Goal: Information Seeking & Learning: Learn about a topic

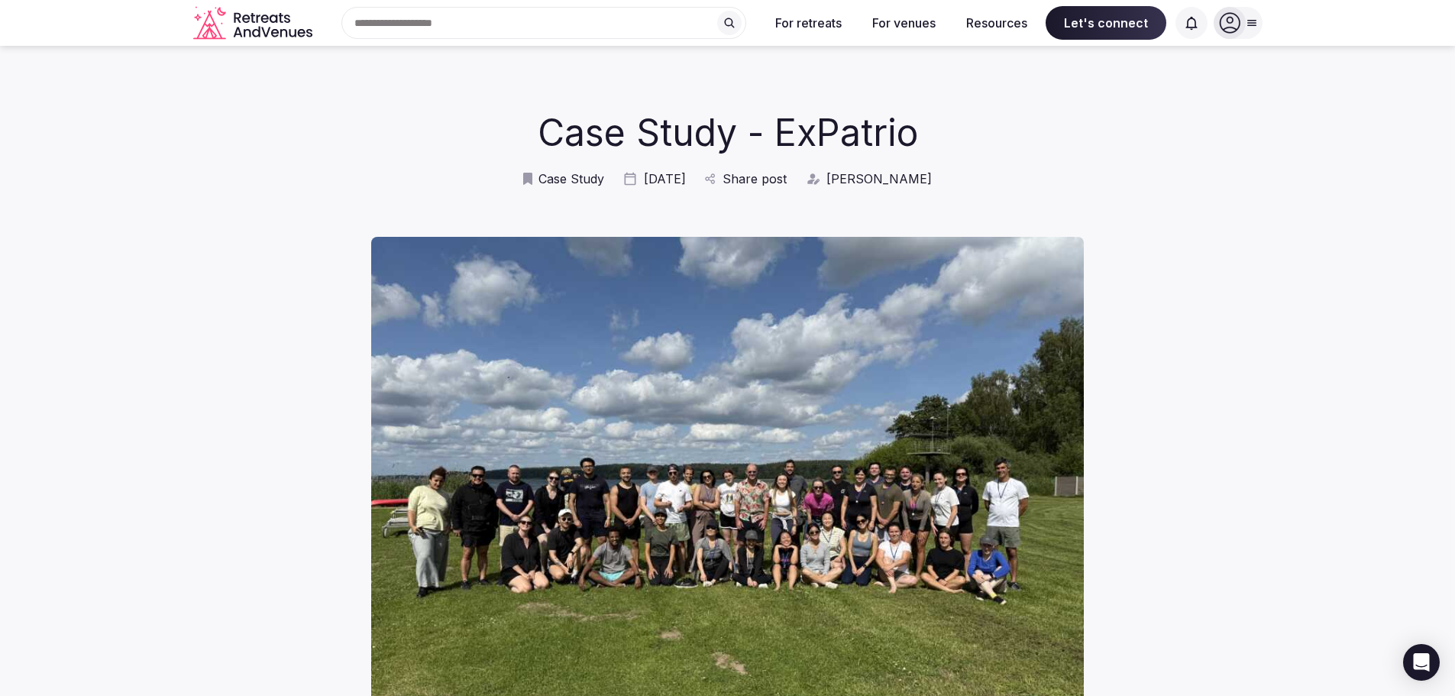
scroll to position [1, 0]
click at [809, 150] on h1 "Case Study - ExPatrio" at bounding box center [727, 131] width 624 height 51
copy h1 "ExPatrio"
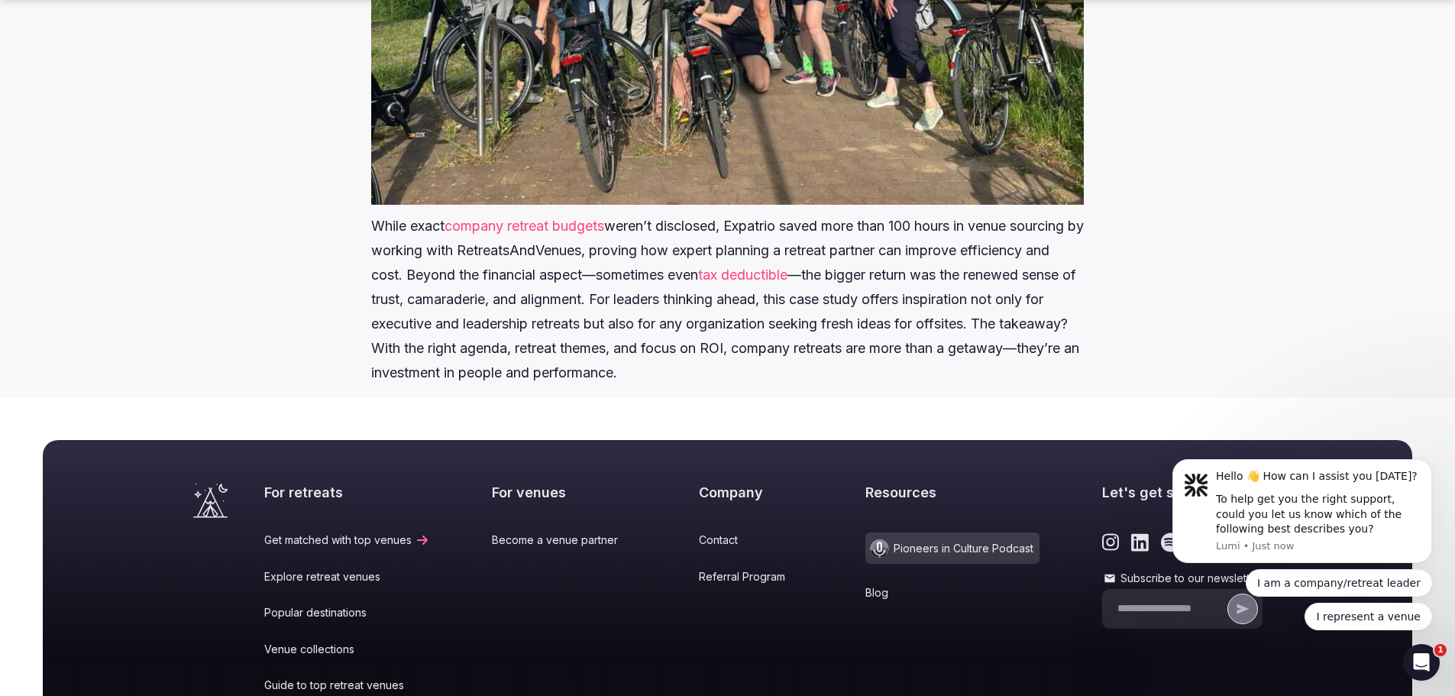
scroll to position [1931, 0]
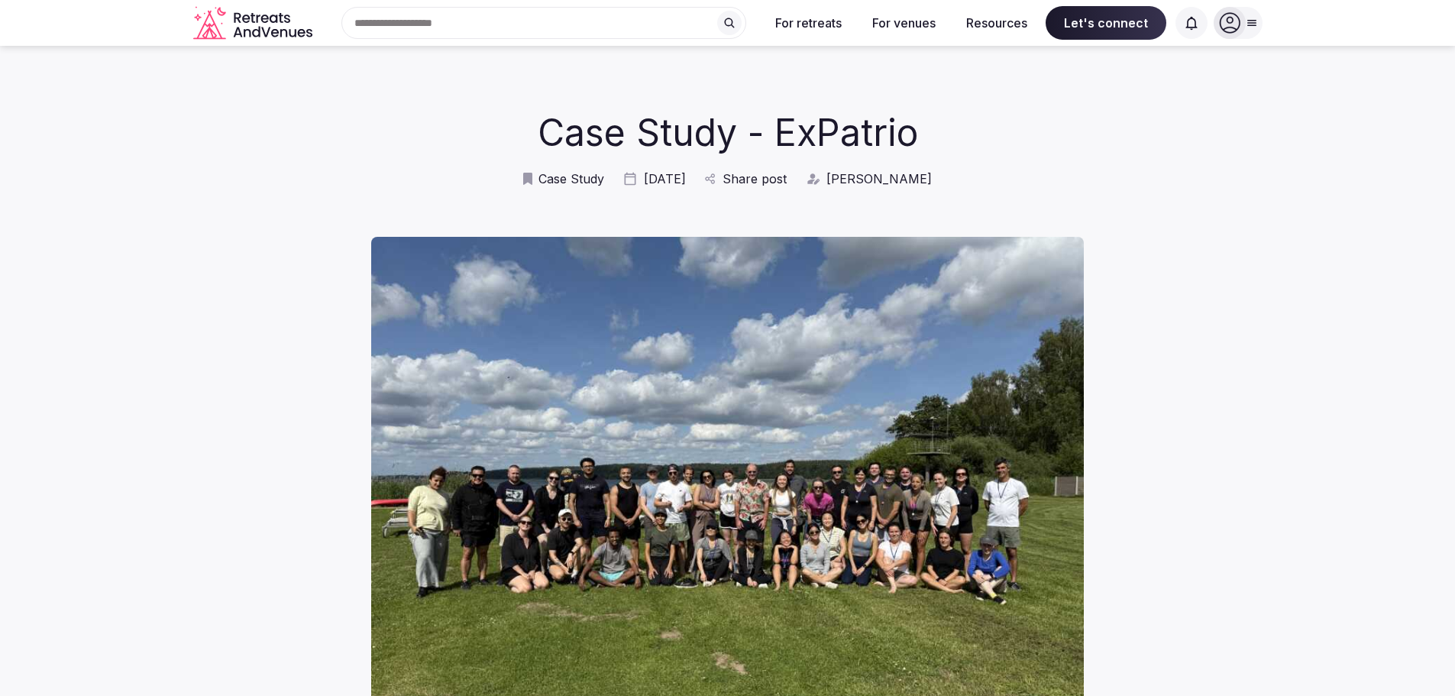
click at [802, 128] on h1 "Case Study - ExPatrio" at bounding box center [727, 132] width 624 height 51
copy h1 "ExPatrio"
